Goal: Task Accomplishment & Management: Manage account settings

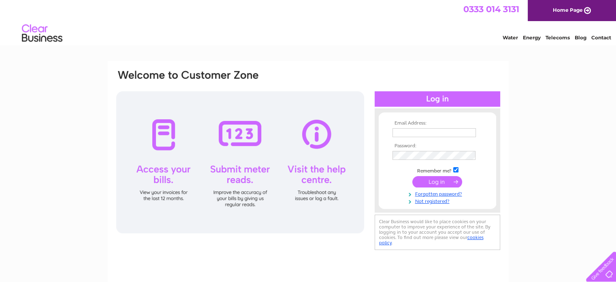
click at [412, 129] on input "text" at bounding box center [433, 132] width 83 height 9
type input "[PERSON_NAME][EMAIL_ADDRESS][DOMAIN_NAME]"
click at [439, 177] on input "submit" at bounding box center [437, 181] width 50 height 11
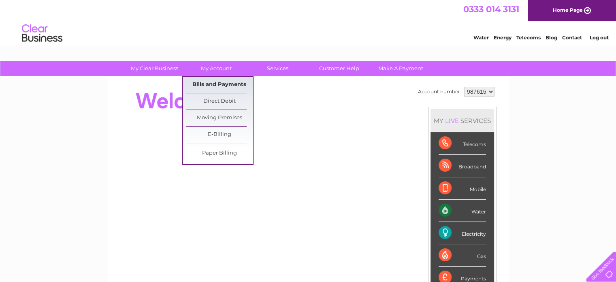
click at [223, 86] on link "Bills and Payments" at bounding box center [219, 85] width 67 height 16
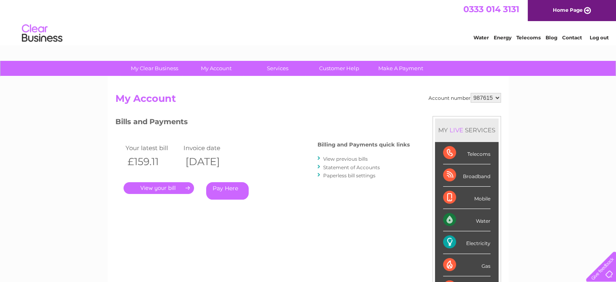
click at [168, 189] on link "." at bounding box center [159, 188] width 70 height 12
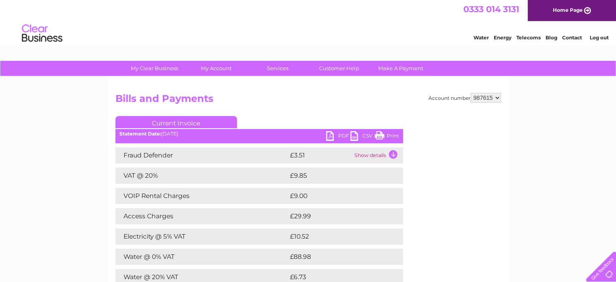
click at [392, 136] on link "Print" at bounding box center [387, 137] width 24 height 12
click at [600, 40] on link "Log out" at bounding box center [598, 37] width 19 height 6
